Goal: Information Seeking & Learning: Learn about a topic

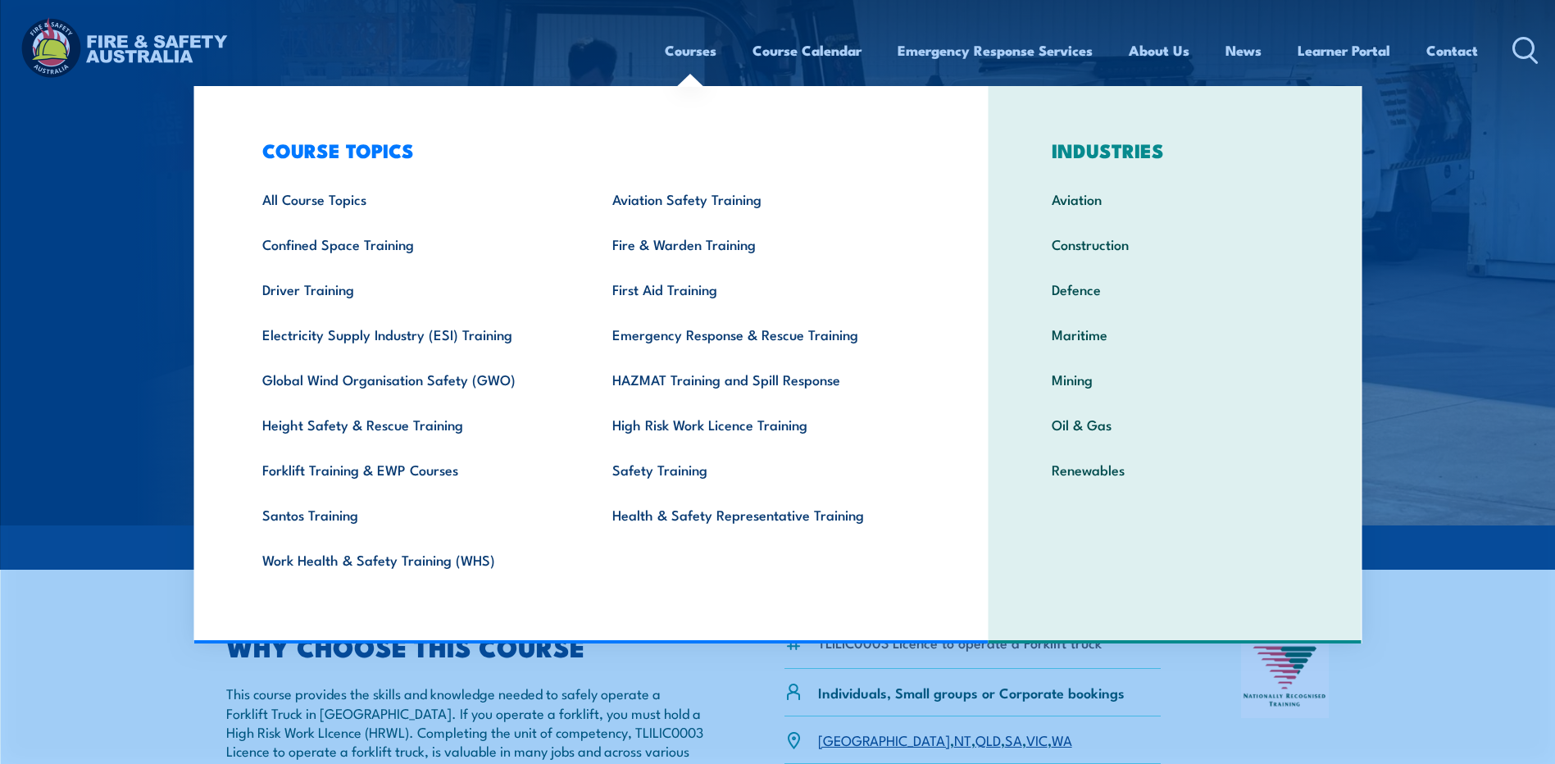
click at [681, 55] on link "Courses" at bounding box center [691, 50] width 52 height 43
click at [330, 209] on link "All Course Topics" at bounding box center [412, 198] width 350 height 45
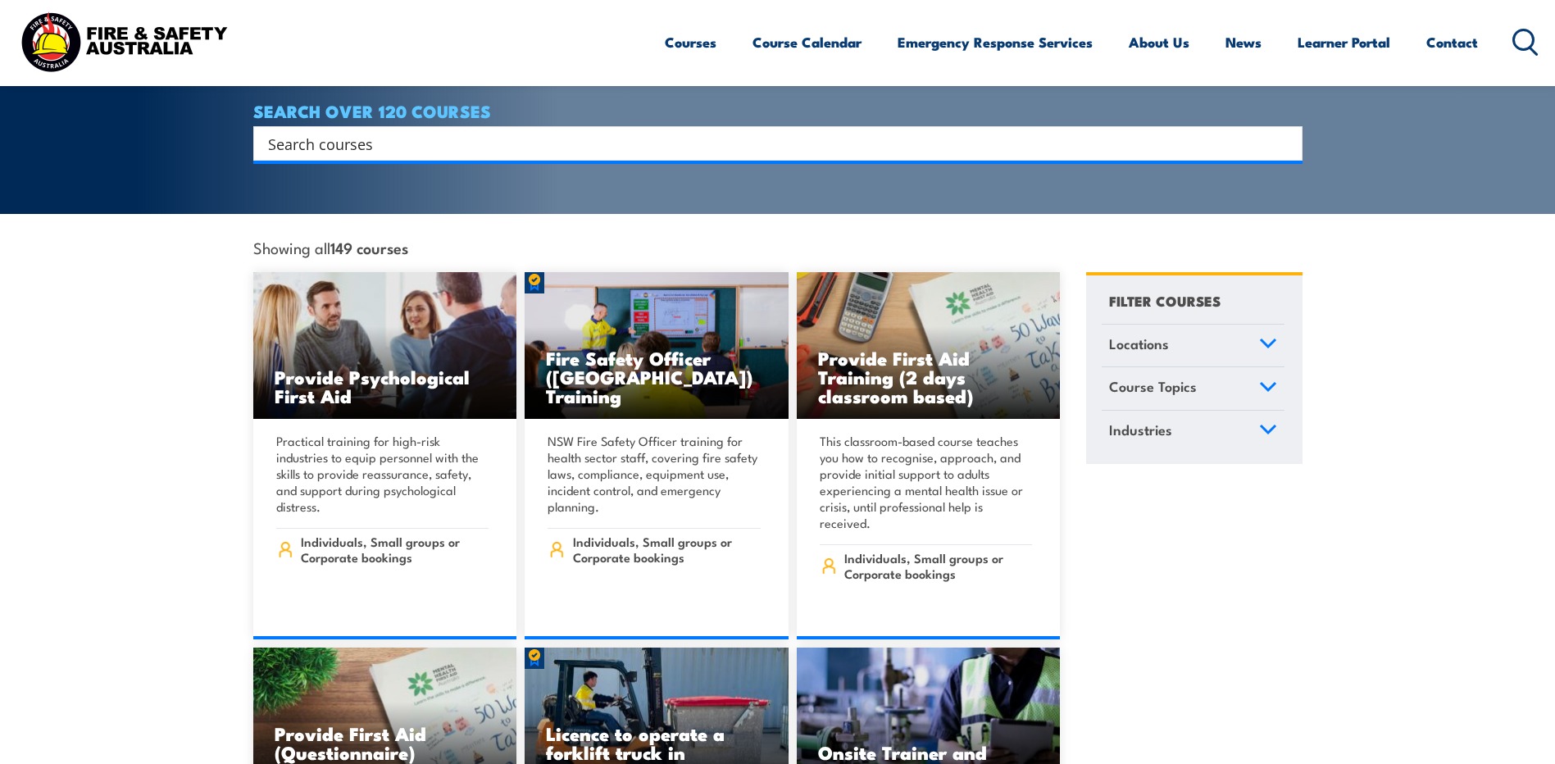
scroll to position [328, 0]
click at [1206, 367] on link "Course Topics" at bounding box center [1193, 388] width 183 height 43
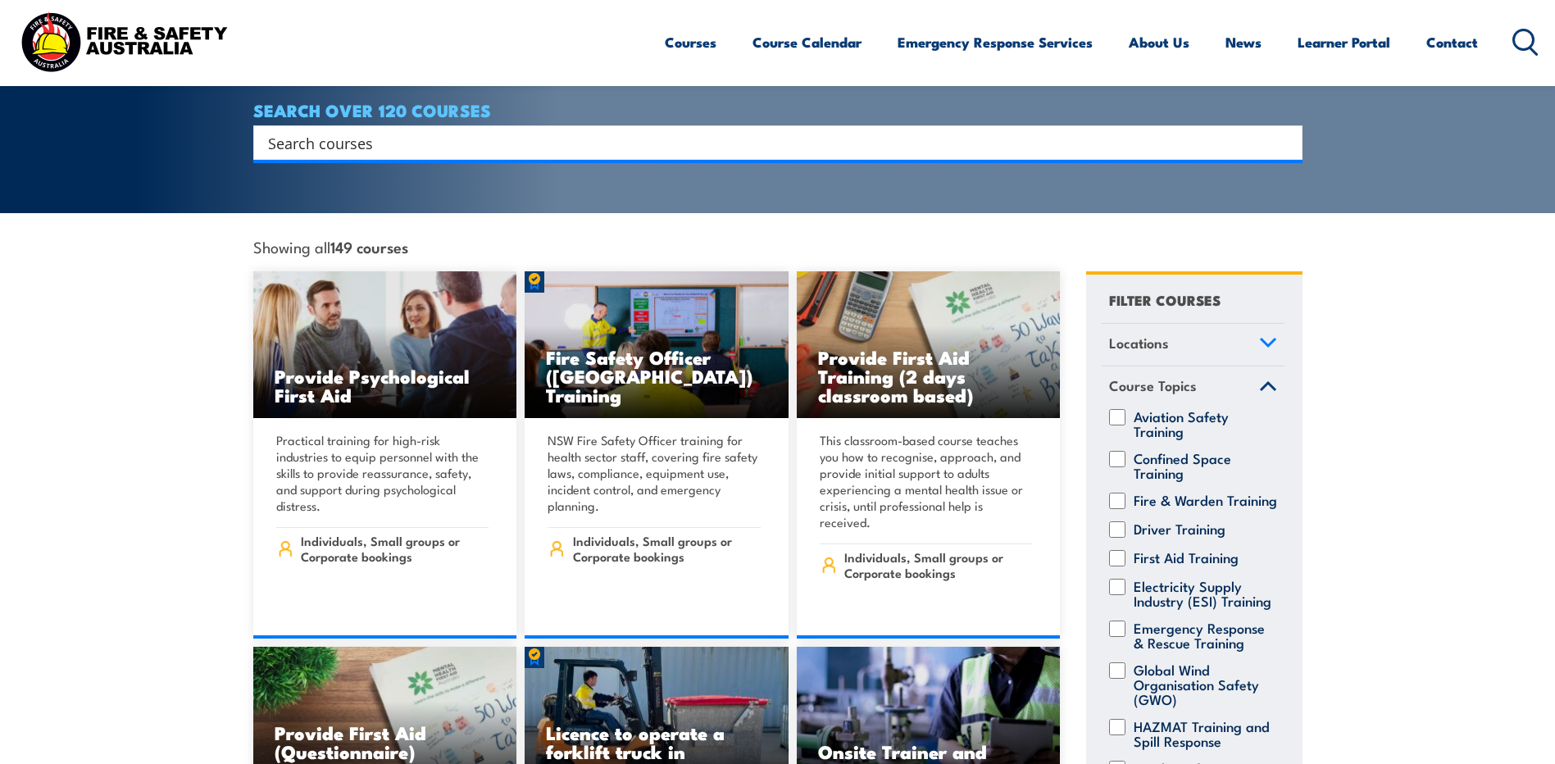
click at [1206, 367] on link "Course Topics" at bounding box center [1193, 388] width 183 height 43
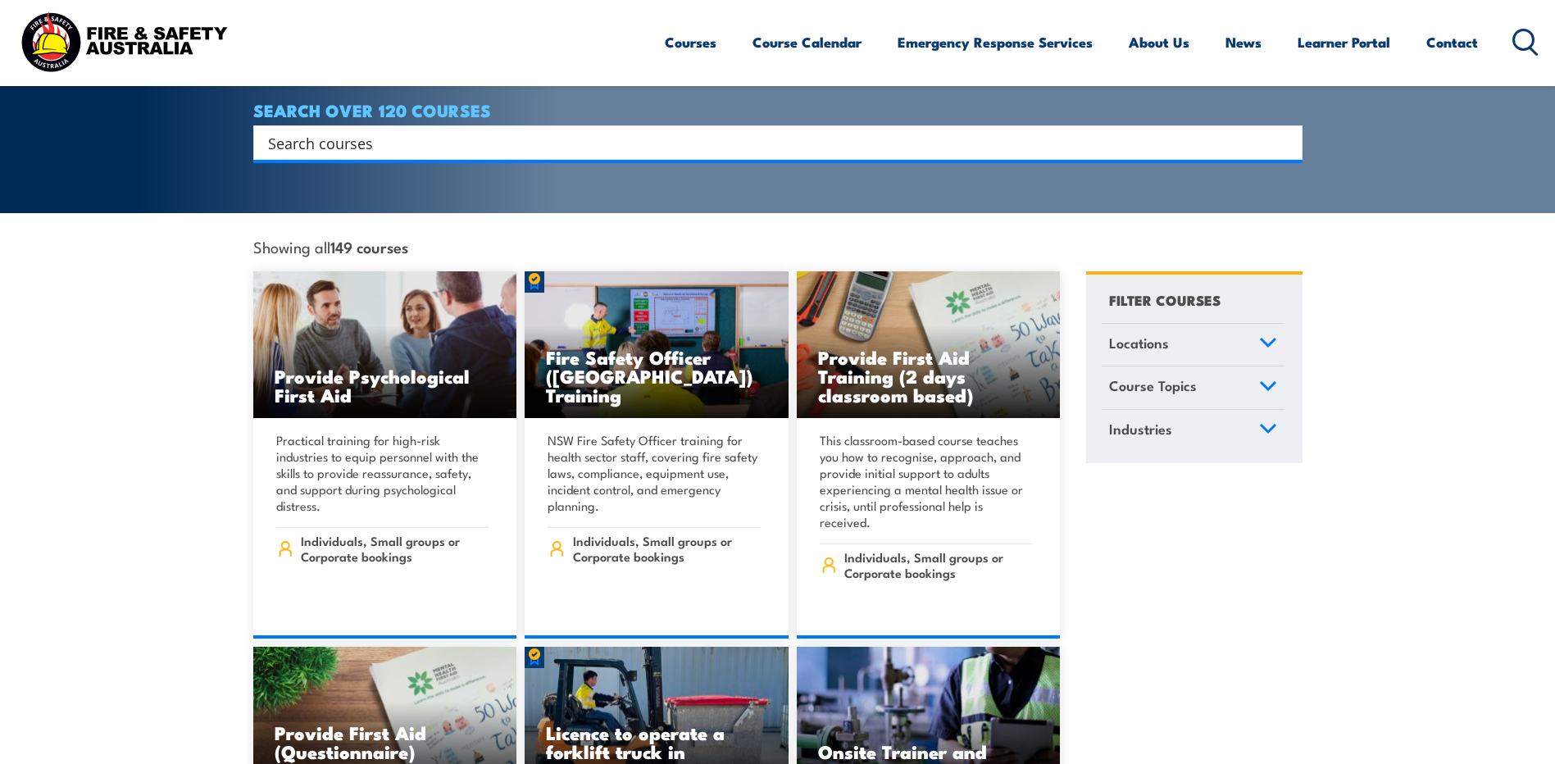
click at [1182, 375] on span "Course Topics" at bounding box center [1153, 386] width 88 height 22
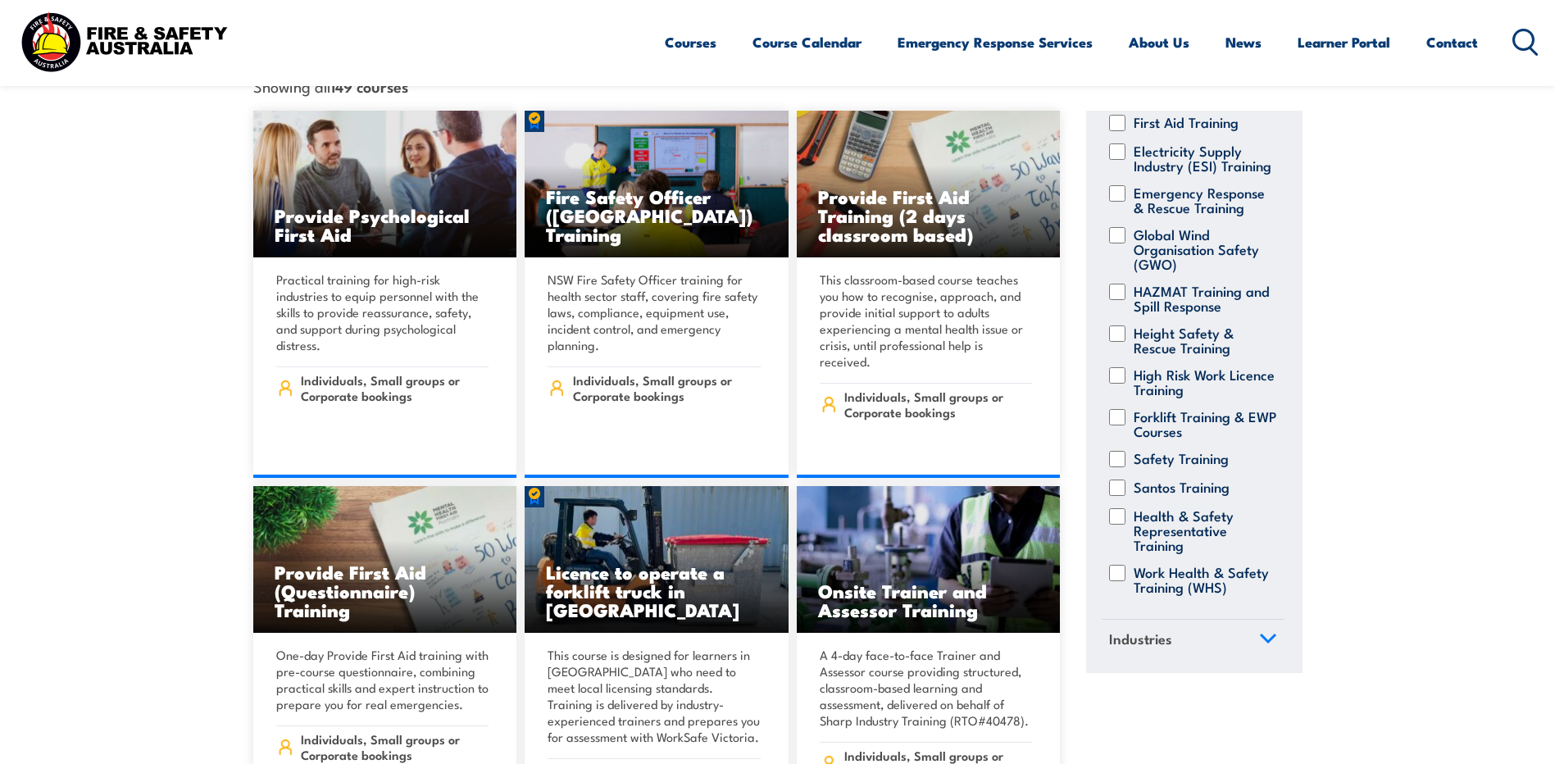
scroll to position [492, 0]
